Goal: Task Accomplishment & Management: Use online tool/utility

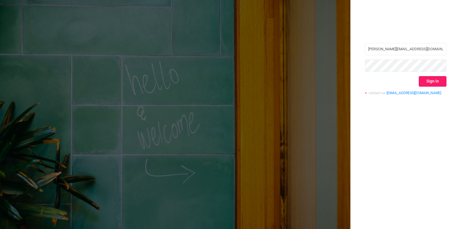
type input "[PERSON_NAME][EMAIL_ADDRESS][DOMAIN_NAME]"
click at [425, 84] on button "Sign in" at bounding box center [432, 81] width 28 height 10
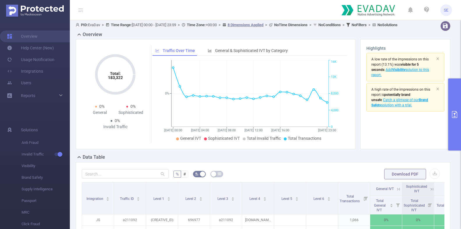
scroll to position [2, 0]
click at [451, 107] on button "primary" at bounding box center [454, 115] width 13 height 72
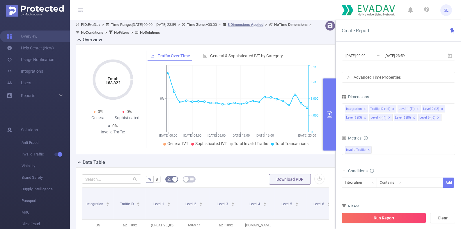
click at [380, 76] on div "Advanced Time Properties" at bounding box center [398, 77] width 113 height 10
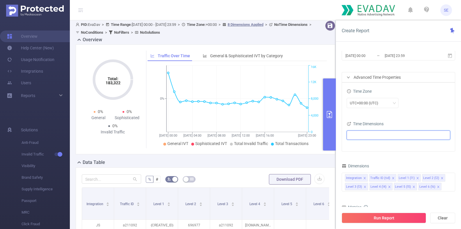
click at [366, 135] on ul at bounding box center [396, 135] width 96 height 9
click at [366, 146] on span "Date (Example: [DATE] )" at bounding box center [378, 145] width 35 height 5
click at [346, 118] on div "Time Zone UTC+00:00 (UTC) Time Dimensions Date" at bounding box center [398, 117] width 113 height 69
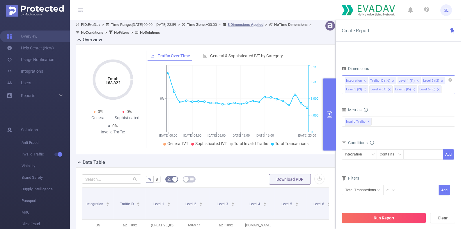
click at [364, 81] on icon "icon: close" at bounding box center [364, 80] width 3 height 3
click at [368, 81] on icon "icon: close" at bounding box center [368, 80] width 3 height 3
click at [365, 80] on icon "icon: close" at bounding box center [364, 80] width 3 height 3
click at [365, 80] on div "Dimensions" at bounding box center [397, 78] width 113 height 10
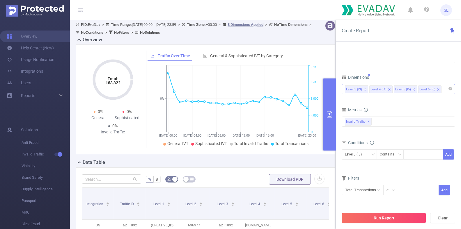
click at [365, 88] on icon "icon: close" at bounding box center [365, 89] width 2 height 2
click at [366, 89] on li "Level 4 (l4)" at bounding box center [356, 89] width 23 height 8
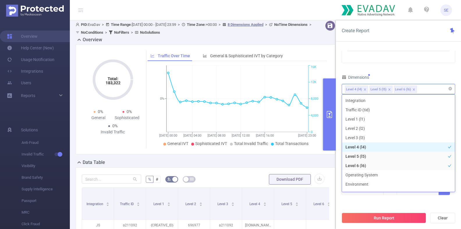
click at [364, 88] on icon "icon: close" at bounding box center [365, 89] width 2 height 2
click at [365, 88] on icon "icon: close" at bounding box center [364, 89] width 3 height 3
click at [346, 66] on div "Time Range [DATE] 00:00 _ [DATE] 23:59 Advanced Time Properties Time Zone UTC+0…" at bounding box center [397, 77] width 113 height 252
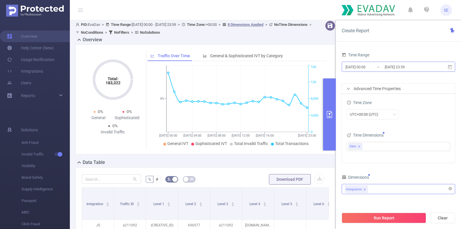
click at [351, 68] on input "[DATE] 00:00" at bounding box center [368, 67] width 47 height 8
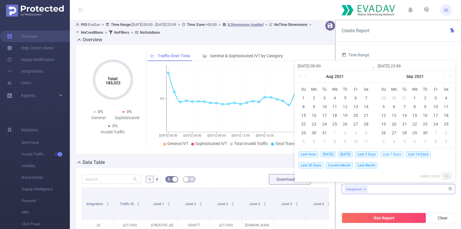
click at [395, 154] on span "Last 7 Days" at bounding box center [391, 154] width 23 height 6
type input "[DATE] 00:00"
type input "[DATE] 23:59"
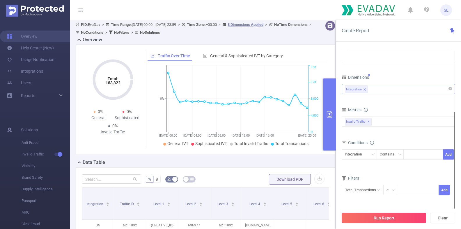
click at [383, 215] on button "Run Report" at bounding box center [383, 218] width 84 height 10
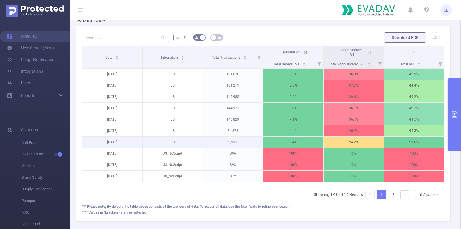
scroll to position [141, 0]
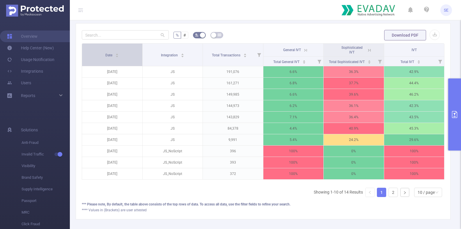
click at [119, 58] on div "Date" at bounding box center [111, 55] width 13 height 6
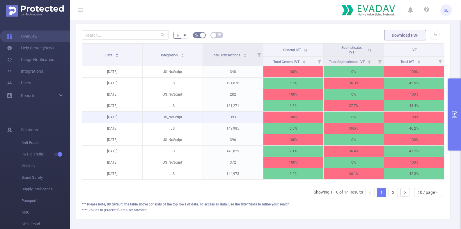
scroll to position [141, 0]
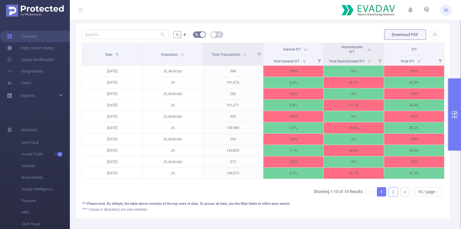
click at [392, 196] on link "2" at bounding box center [393, 192] width 9 height 9
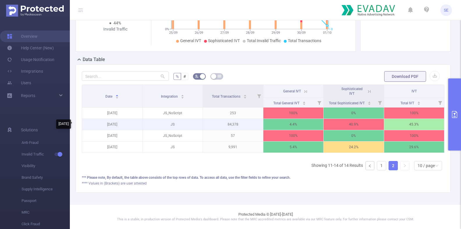
click at [107, 125] on p "[DATE]" at bounding box center [112, 124] width 60 height 11
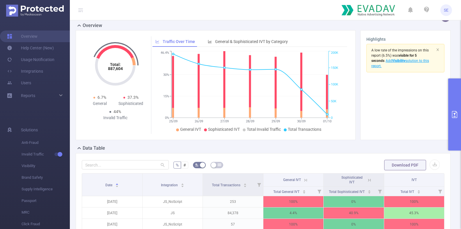
scroll to position [12, 0]
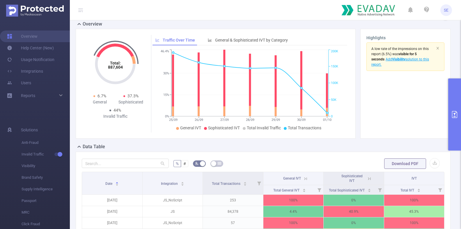
click at [454, 113] on icon "primary" at bounding box center [454, 114] width 7 height 7
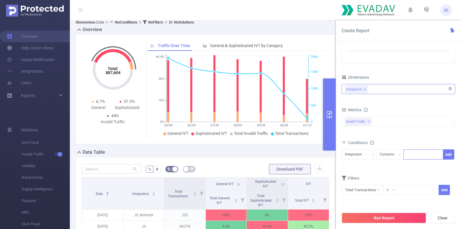
click at [416, 150] on div at bounding box center [422, 155] width 33 height 10
type input "JS"
click at [416, 164] on li "JS" at bounding box center [423, 165] width 40 height 9
click at [384, 169] on form "Dimensions Integration Metrics bp_total bp_adult bp_arms bp_crime bp_death_inju…" at bounding box center [397, 137] width 113 height 129
click at [450, 154] on button "Add" at bounding box center [448, 154] width 11 height 10
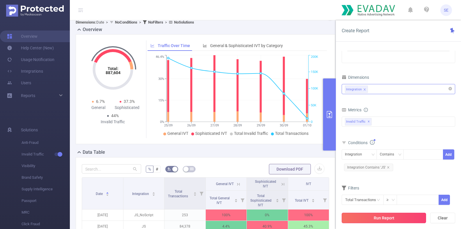
click at [383, 220] on button "Run Report" at bounding box center [383, 218] width 84 height 10
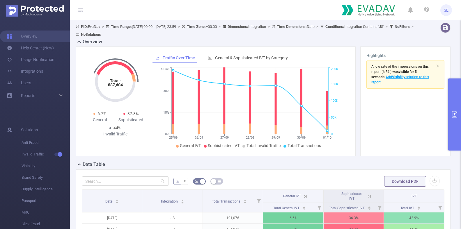
click at [48, 13] on img at bounding box center [35, 11] width 58 height 12
